Goal: Find specific page/section

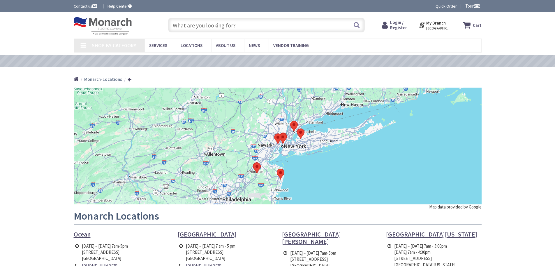
type input "[PERSON_NAME] "[PERSON_NAME]" [PERSON_NAME] [PERSON_NAME], [STREET_ADDRESS]"
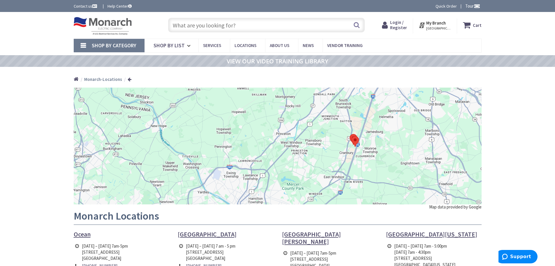
drag, startPoint x: 301, startPoint y: 135, endPoint x: 386, endPoint y: 94, distance: 94.8
click at [386, 94] on div at bounding box center [278, 145] width 408 height 117
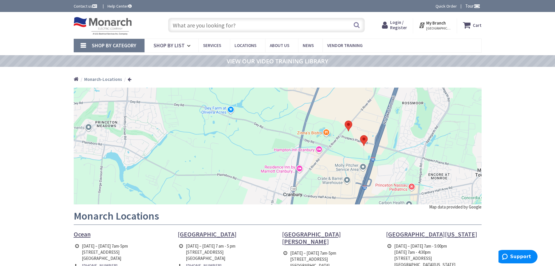
click at [111, 249] on td "[DATE] – [DATE] 7am-5pm [STREET_ADDRESS]" at bounding box center [104, 252] width 49 height 20
click at [85, 232] on span "Ocean" at bounding box center [82, 234] width 17 height 8
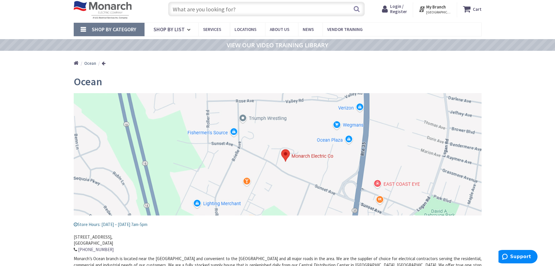
scroll to position [29, 0]
